Goal: Task Accomplishment & Management: Use online tool/utility

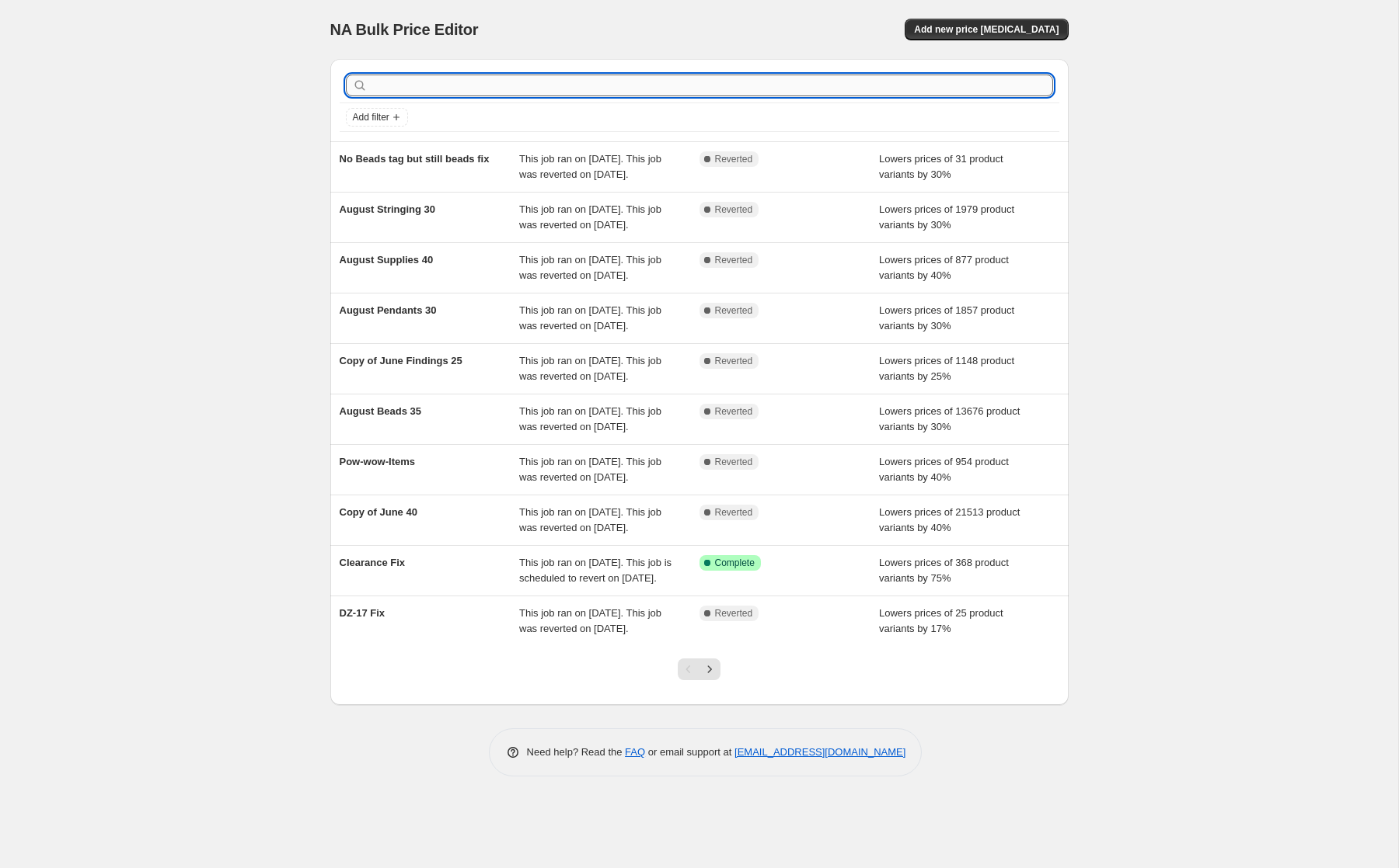
click at [940, 82] on input "text" at bounding box center [711, 85] width 682 height 21
click at [760, 0] on div "NA Bulk Price Editor. This page is ready NA Bulk Price Editor Add new price cha…" at bounding box center [699, 29] width 738 height 59
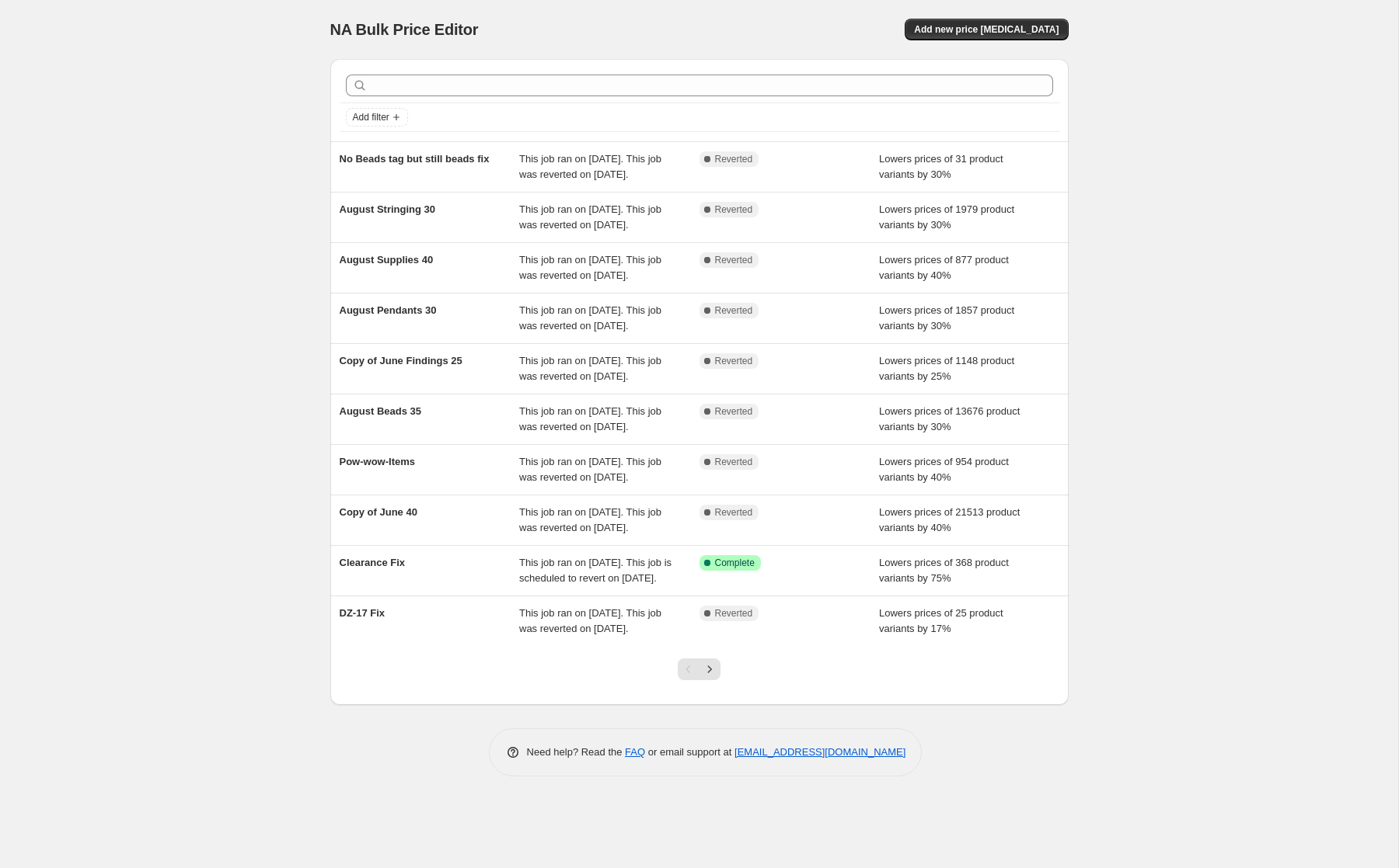
click at [193, 406] on div "NA Bulk Price Editor. This page is ready NA Bulk Price Editor Add new price cha…" at bounding box center [699, 434] width 1398 height 868
click at [221, 116] on div "NA Bulk Price Editor. This page is ready NA Bulk Price Editor Add new price cha…" at bounding box center [699, 434] width 1398 height 868
drag, startPoint x: 331, startPoint y: 28, endPoint x: 1133, endPoint y: 114, distance: 806.6
click at [1133, 114] on div "NA Bulk Price Editor. This page is ready NA Bulk Price Editor Add new price cha…" at bounding box center [699, 434] width 1398 height 868
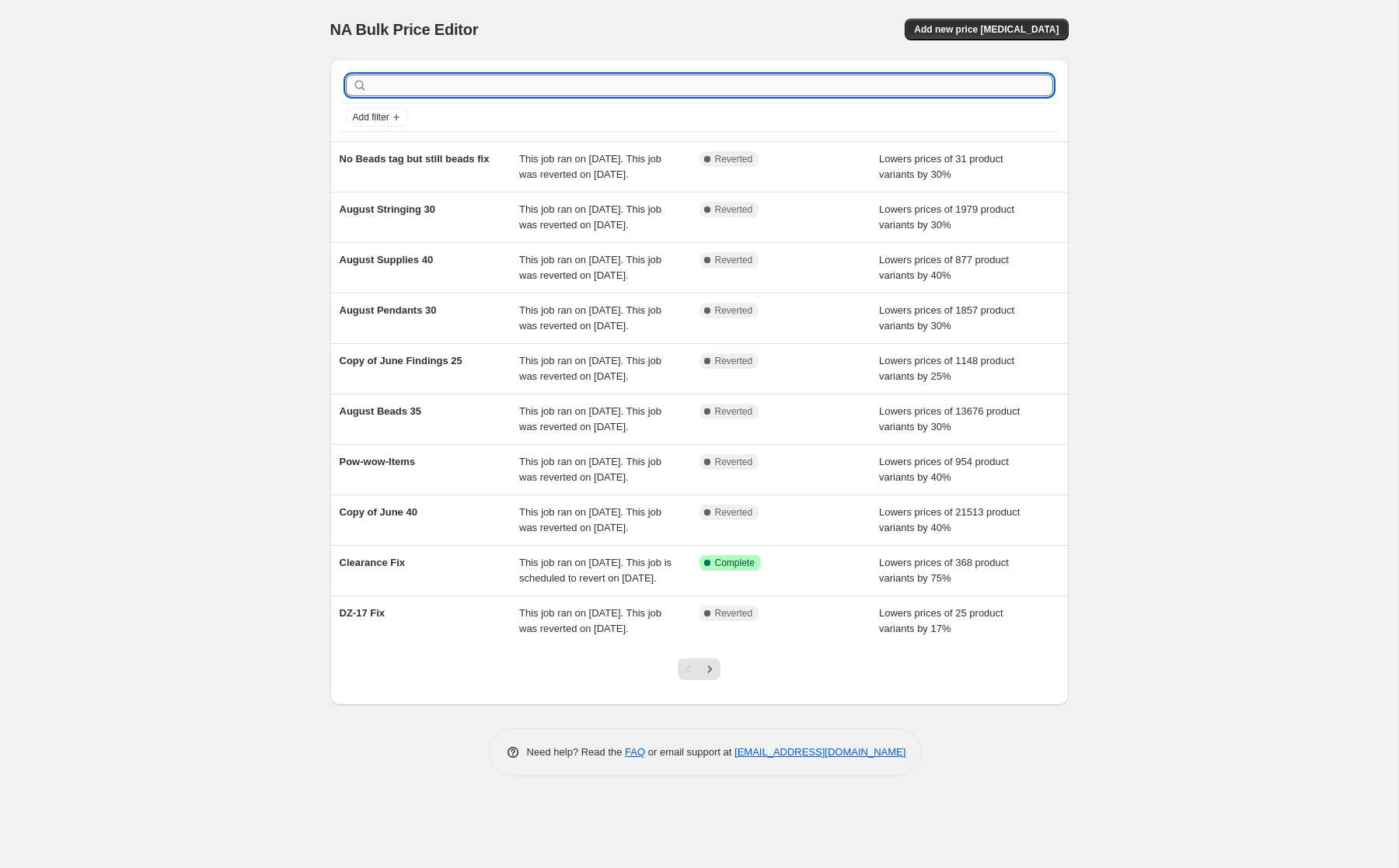
click at [548, 84] on input "text" at bounding box center [711, 85] width 682 height 21
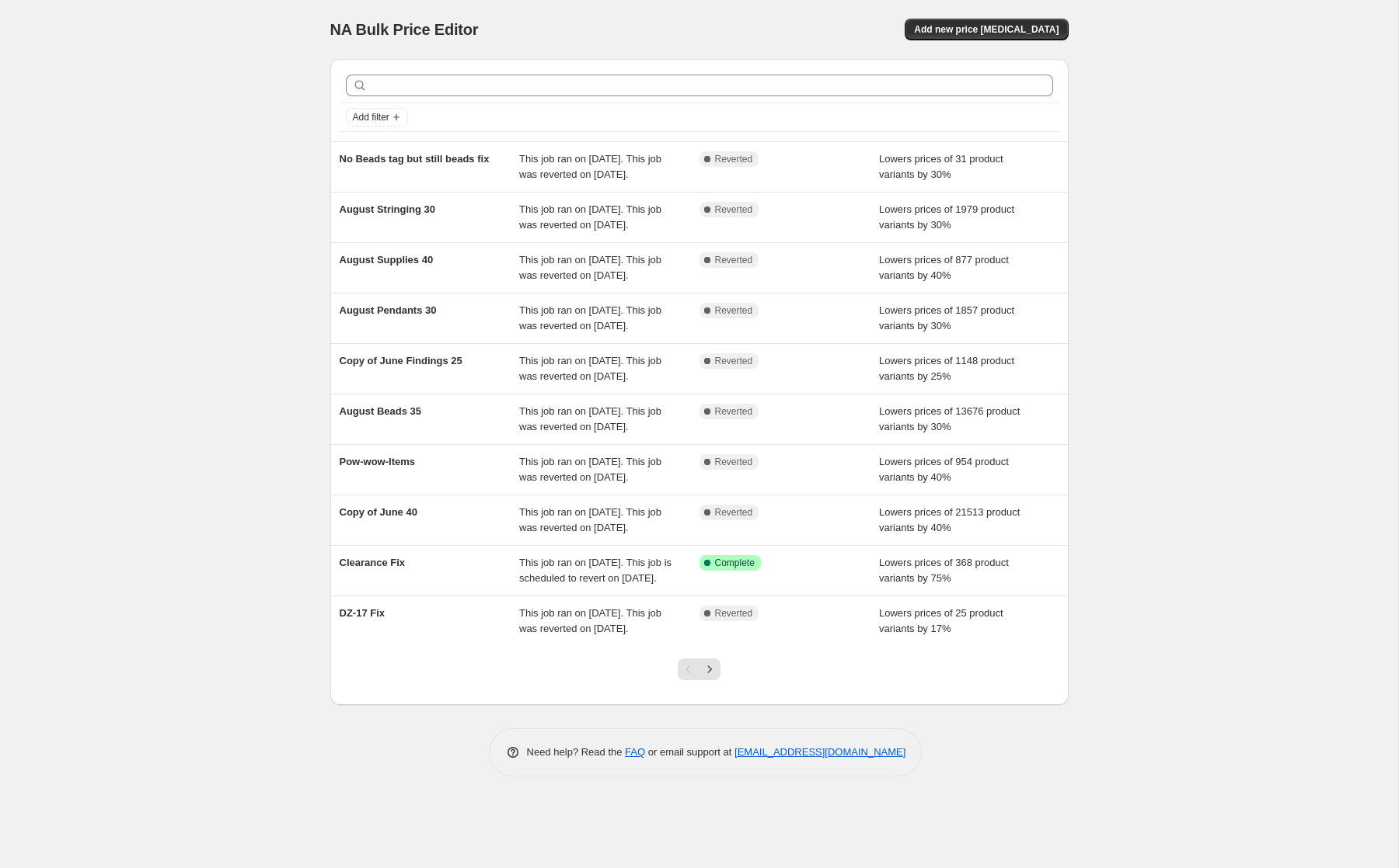
click at [585, 28] on div "NA Bulk Price Editor" at bounding box center [507, 29] width 355 height 21
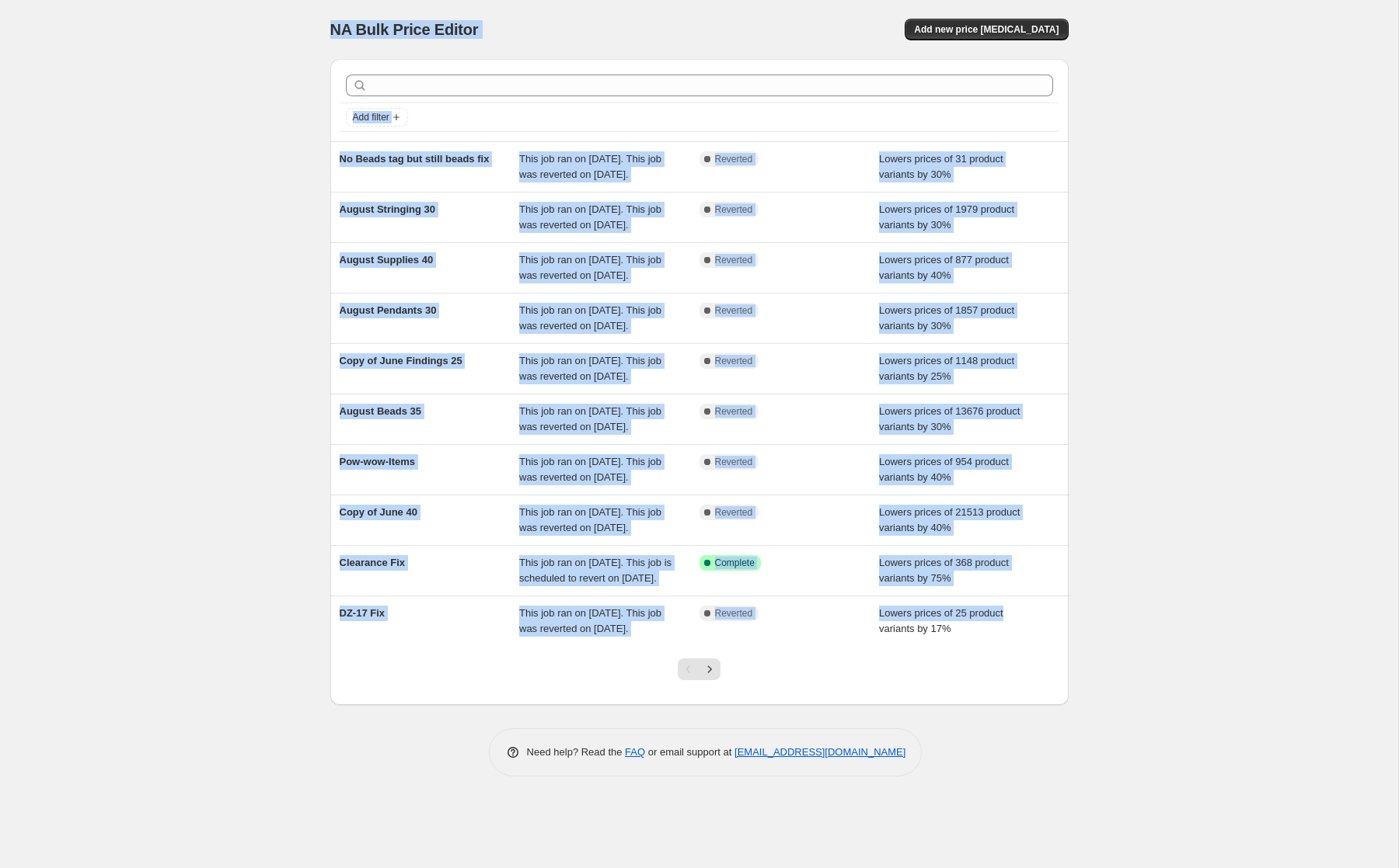
drag, startPoint x: 326, startPoint y: 27, endPoint x: 1186, endPoint y: 756, distance: 1127.4
click at [1186, 756] on div "NA Bulk Price Editor. This page is ready NA Bulk Price Editor Add new price cha…" at bounding box center [699, 434] width 1398 height 868
click at [1109, 315] on div "NA Bulk Price Editor. This page is ready NA Bulk Price Editor Add new price cha…" at bounding box center [699, 434] width 1398 height 868
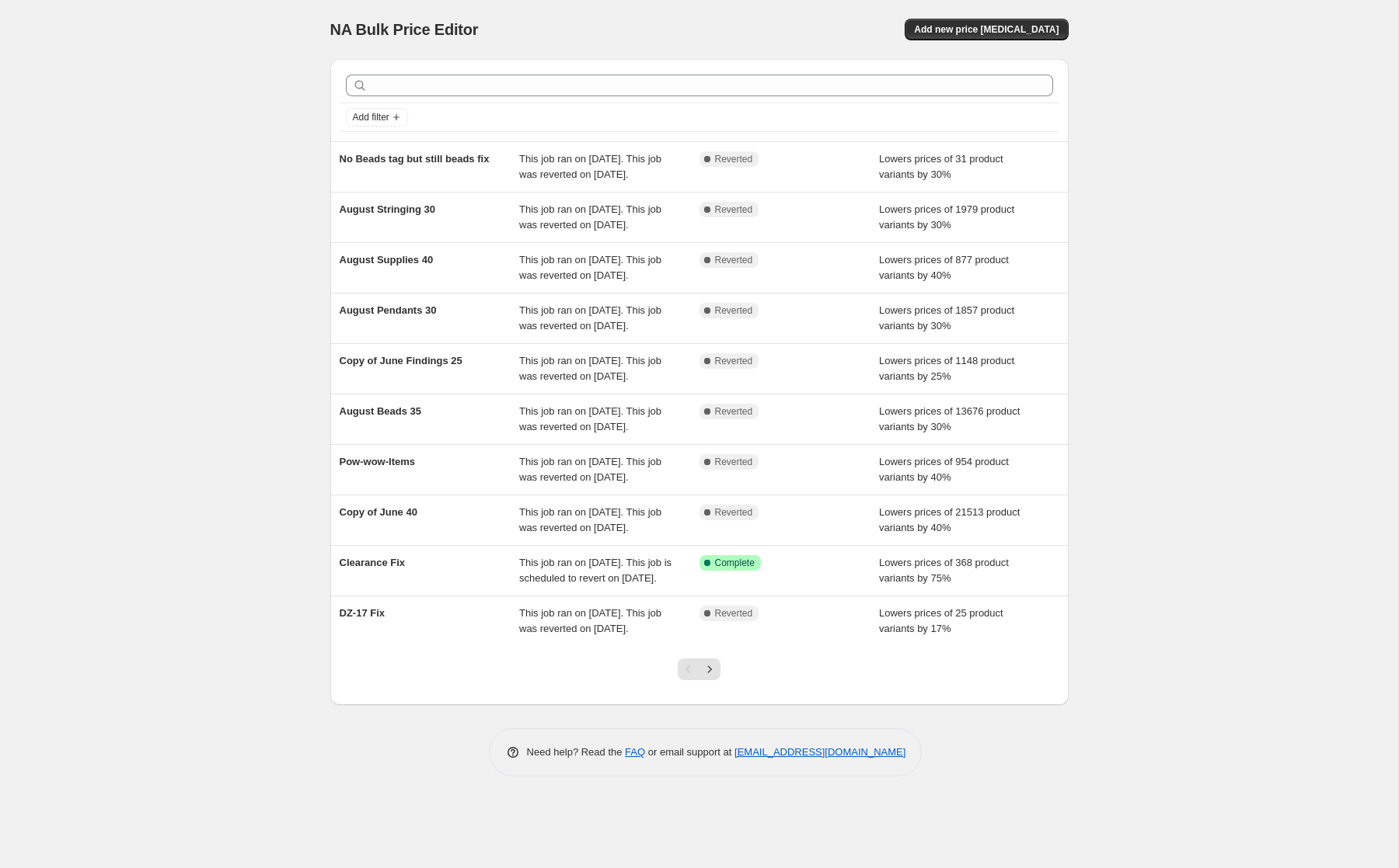
click at [721, 6] on div "NA Bulk Price Editor. This page is ready NA Bulk Price Editor Add new price cha…" at bounding box center [699, 29] width 738 height 59
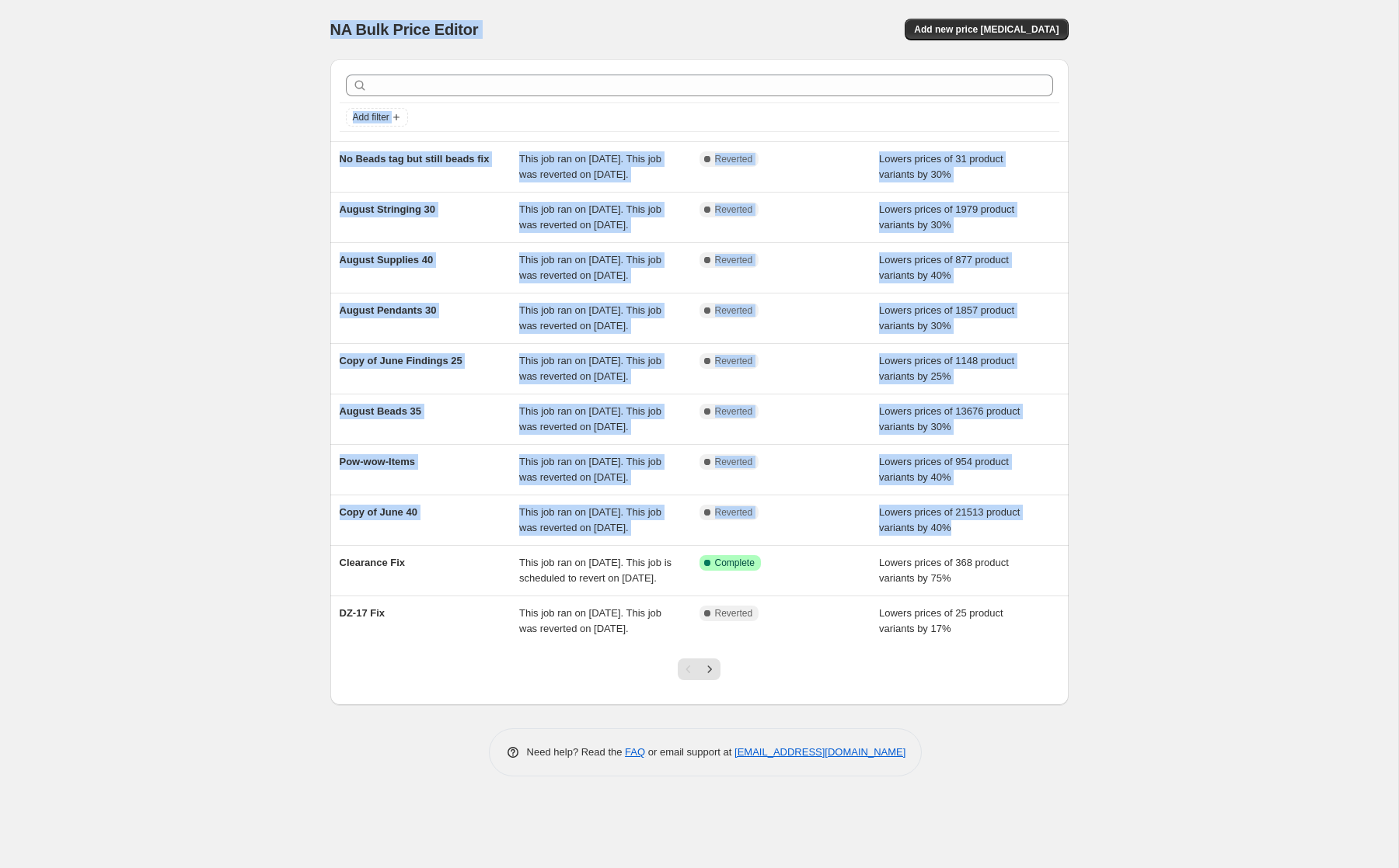
drag, startPoint x: 334, startPoint y: 31, endPoint x: 1150, endPoint y: 639, distance: 1017.6
click at [1150, 639] on div "NA Bulk Price Editor. This page is ready NA Bulk Price Editor Add new price cha…" at bounding box center [699, 434] width 1398 height 868
click at [1156, 310] on div "NA Bulk Price Editor. This page is ready NA Bulk Price Editor Add new price cha…" at bounding box center [699, 434] width 1398 height 868
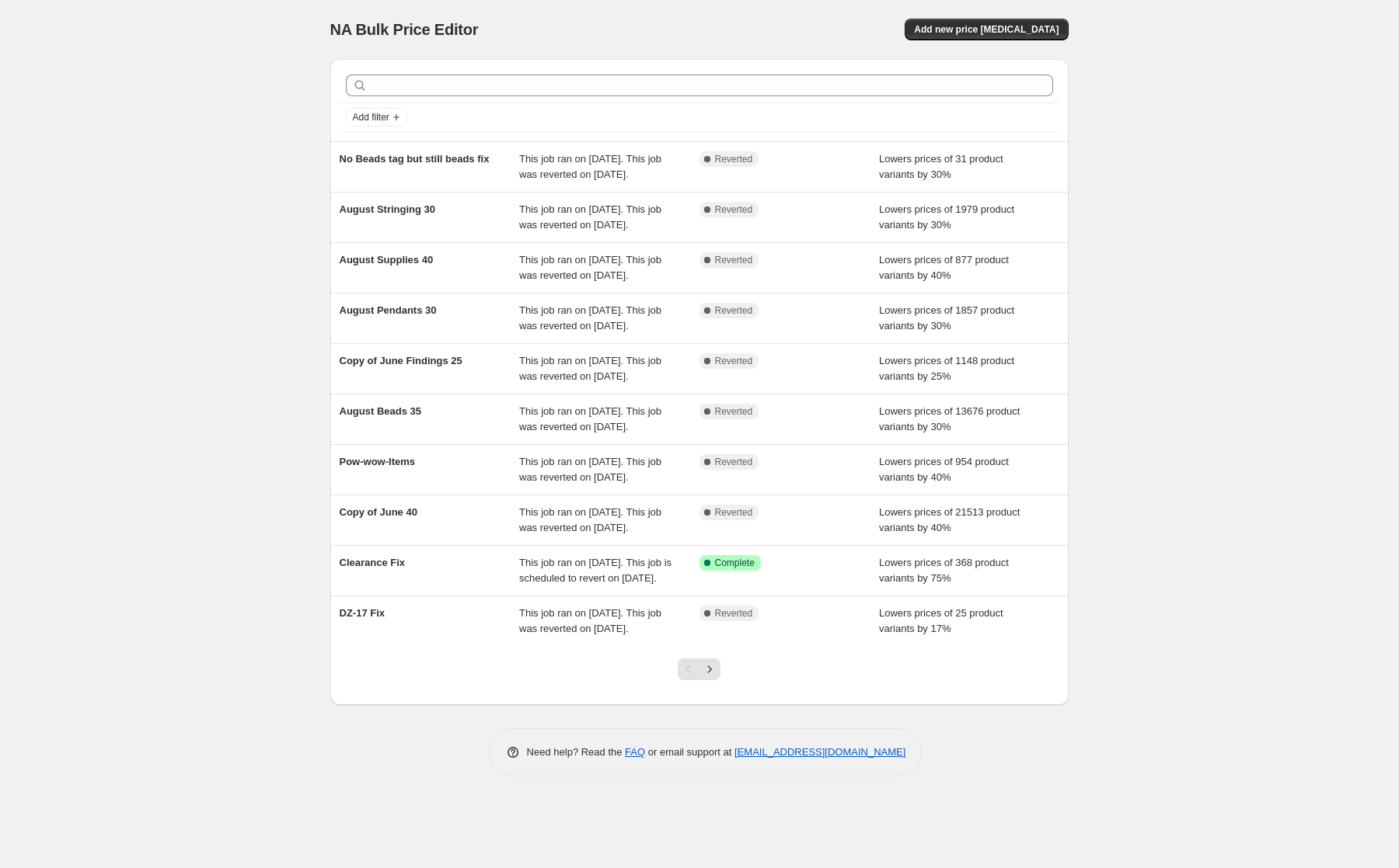
click at [549, 110] on div "Add filter" at bounding box center [699, 118] width 707 height 19
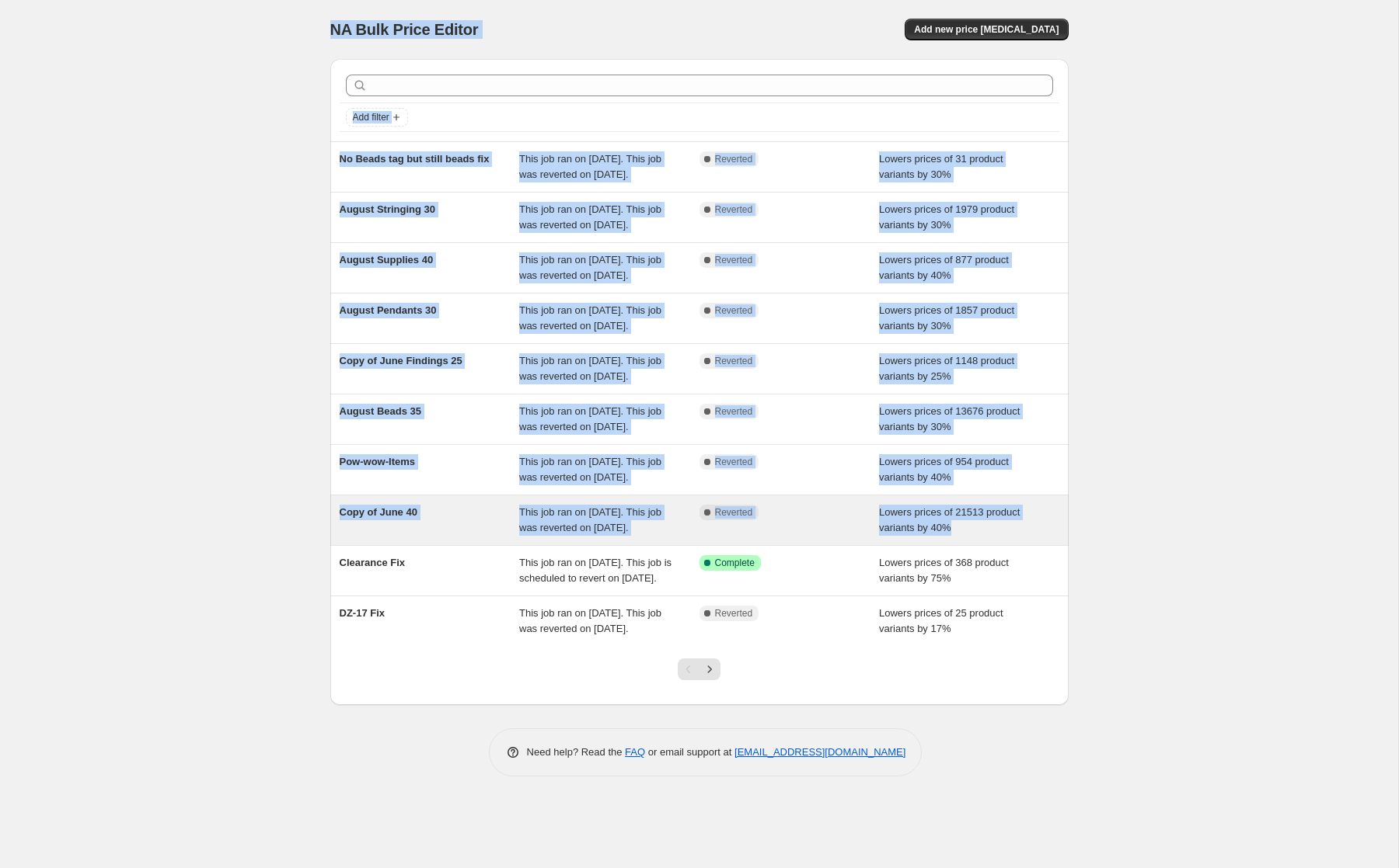
drag, startPoint x: 330, startPoint y: 31, endPoint x: 1046, endPoint y: 664, distance: 955.7
click at [1046, 664] on div "NA Bulk Price Editor. This page is ready NA Bulk Price Editor Add new price cha…" at bounding box center [699, 400] width 776 height 800
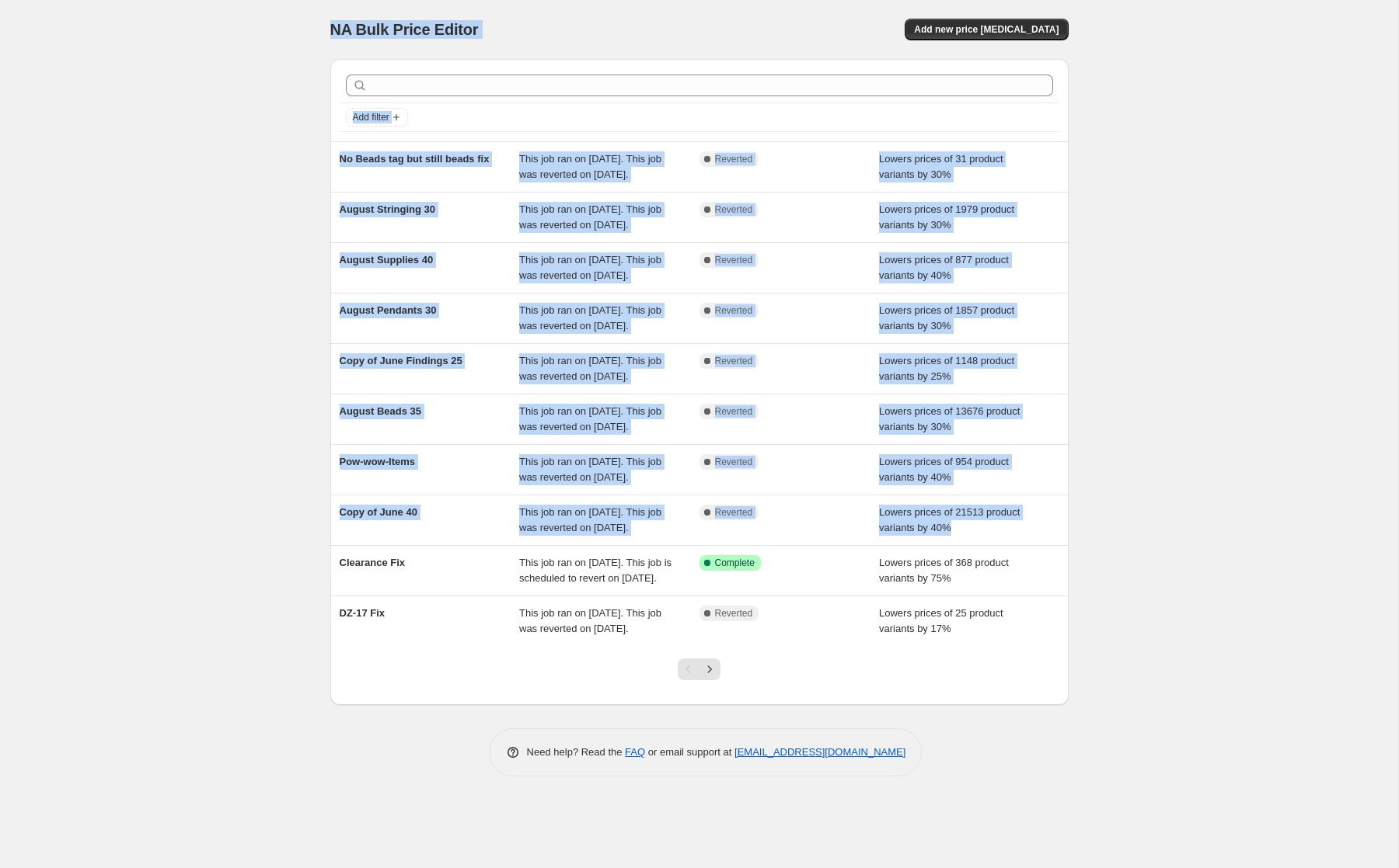
click at [1314, 219] on div "NA Bulk Price Editor. This page is ready NA Bulk Price Editor Add new price cha…" at bounding box center [699, 434] width 1398 height 868
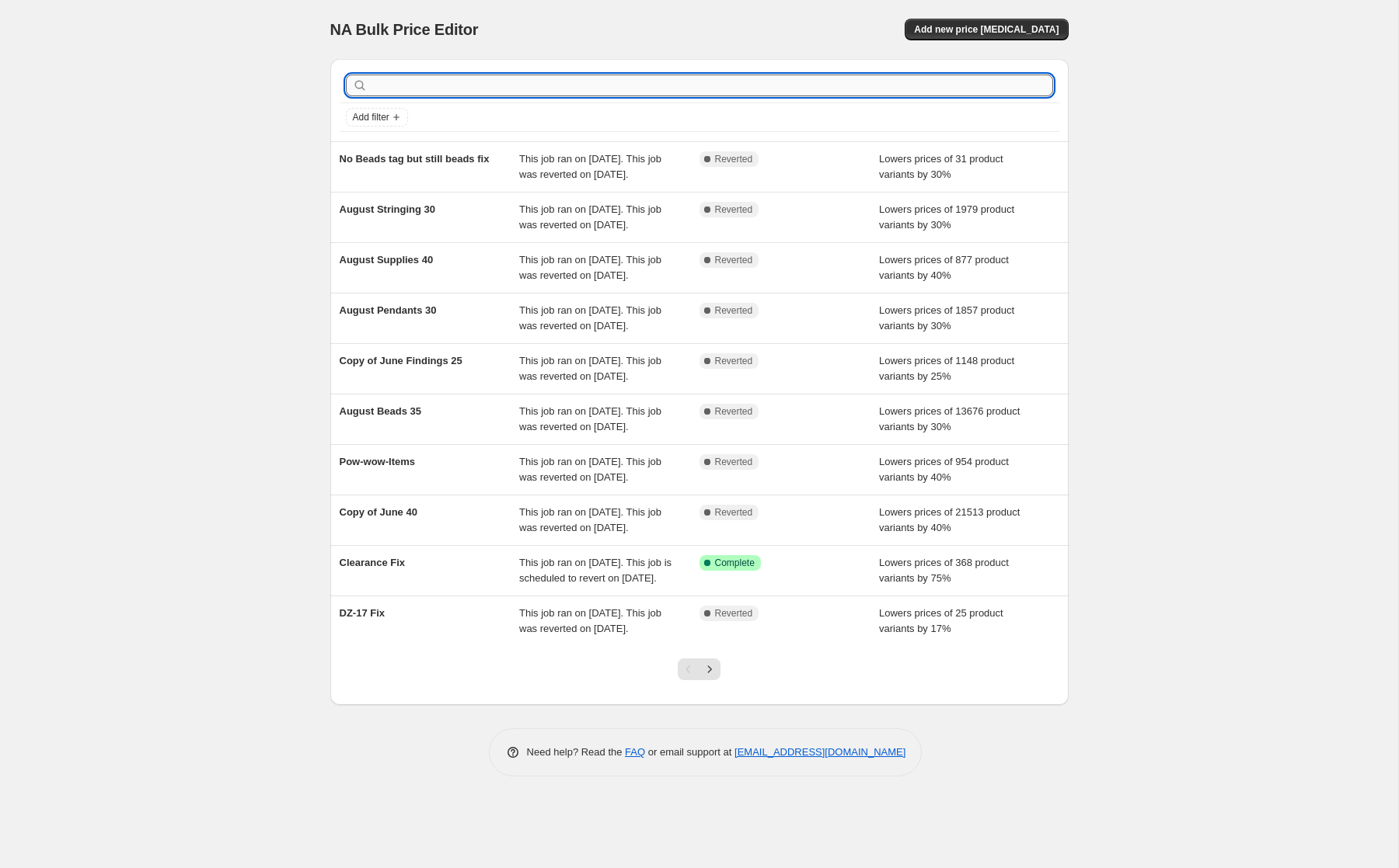
click at [832, 86] on input "text" at bounding box center [711, 85] width 682 height 21
click at [731, 82] on input "text" at bounding box center [711, 85] width 682 height 21
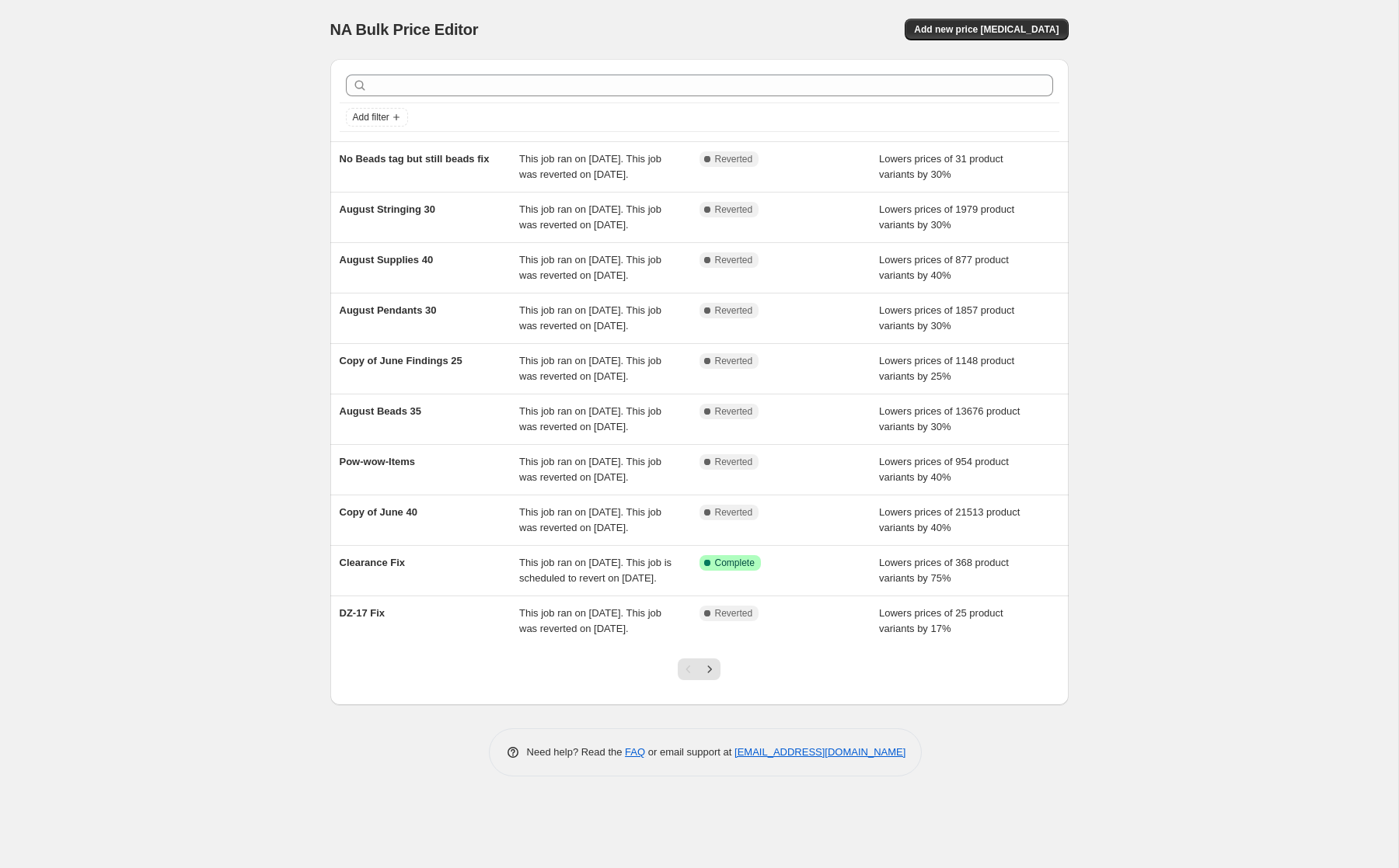
click at [712, 21] on div "Add new price change job" at bounding box center [883, 29] width 371 height 21
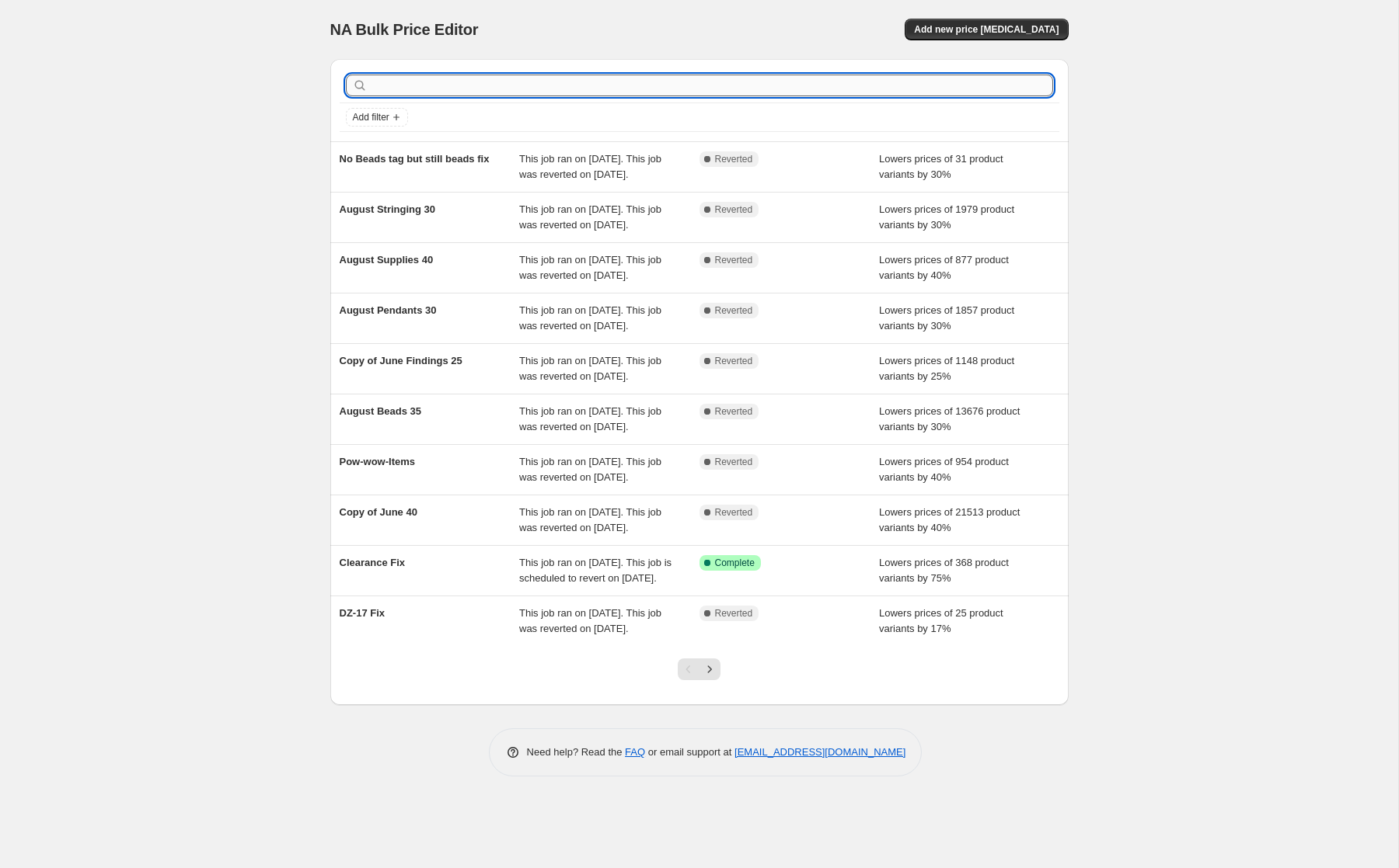
click at [707, 76] on input "text" at bounding box center [711, 85] width 682 height 21
click at [961, 76] on input "text" at bounding box center [711, 85] width 682 height 21
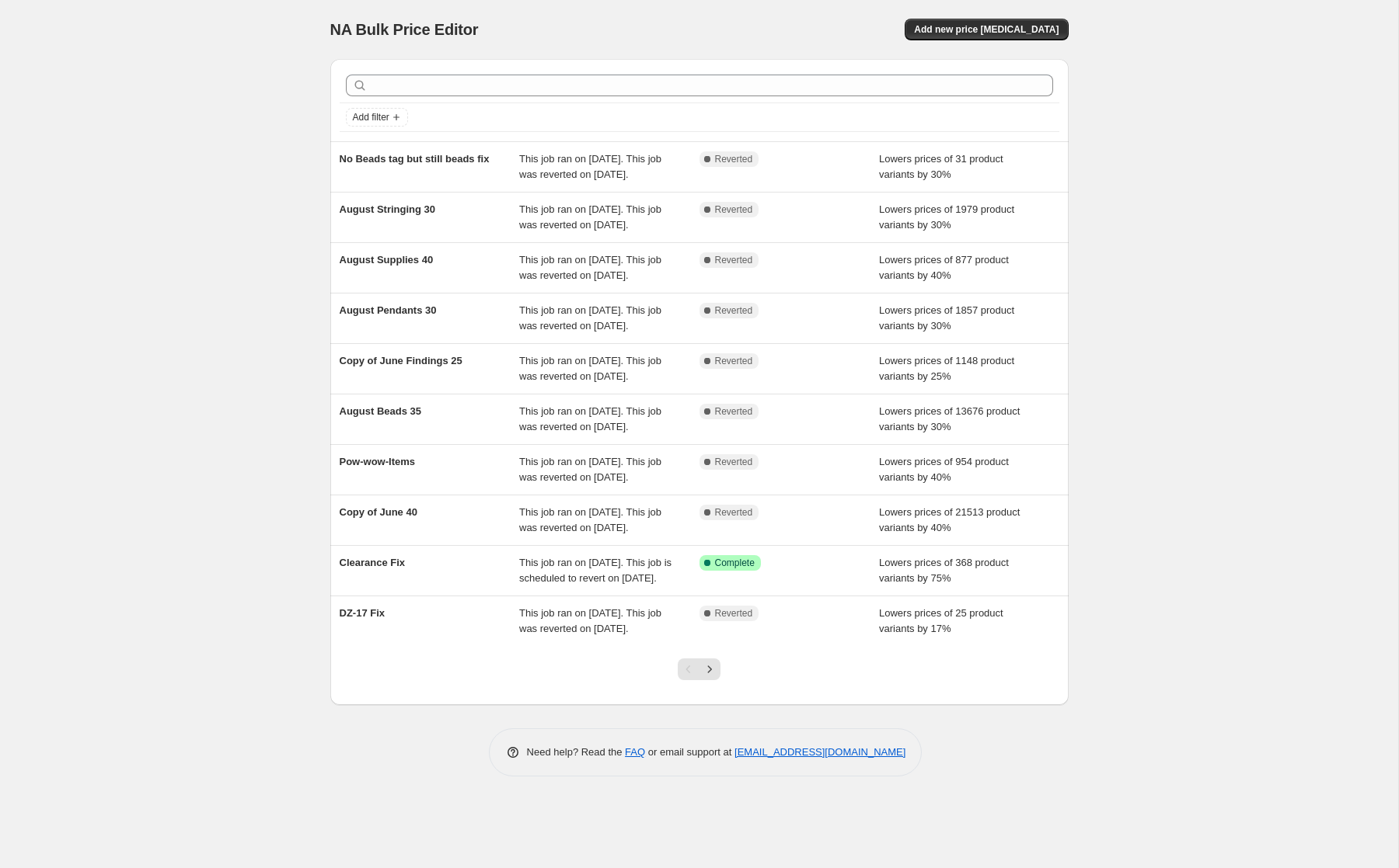
click at [760, 22] on div "Add new price change job" at bounding box center [883, 29] width 371 height 21
